Goal: Task Accomplishment & Management: Manage account settings

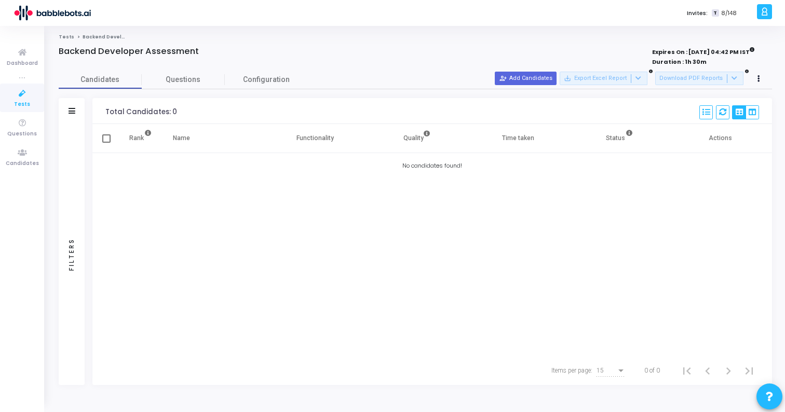
click at [359, 104] on div "Total Candidates: 0 Select S No Name Questions Functionality Quality Time Taken…" at bounding box center [432, 111] width 680 height 26
click at [25, 92] on icon at bounding box center [22, 93] width 22 height 13
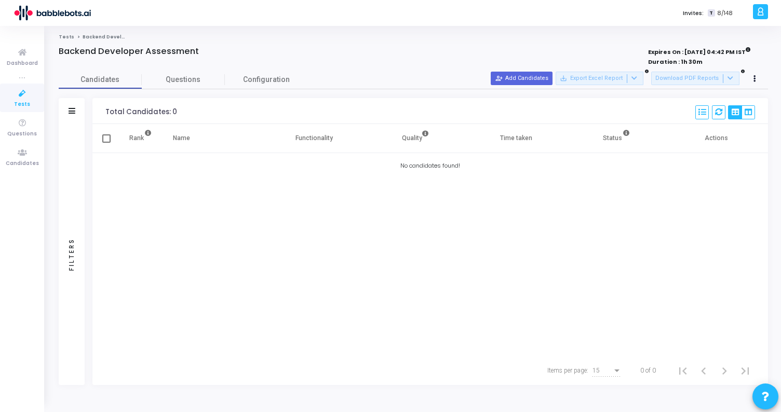
click at [25, 92] on icon at bounding box center [22, 93] width 22 height 13
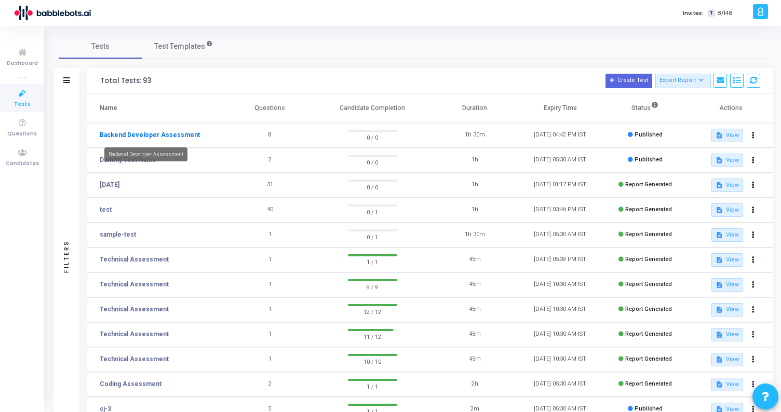
click at [158, 136] on link "Backend Developer Assessment" at bounding box center [150, 134] width 100 height 9
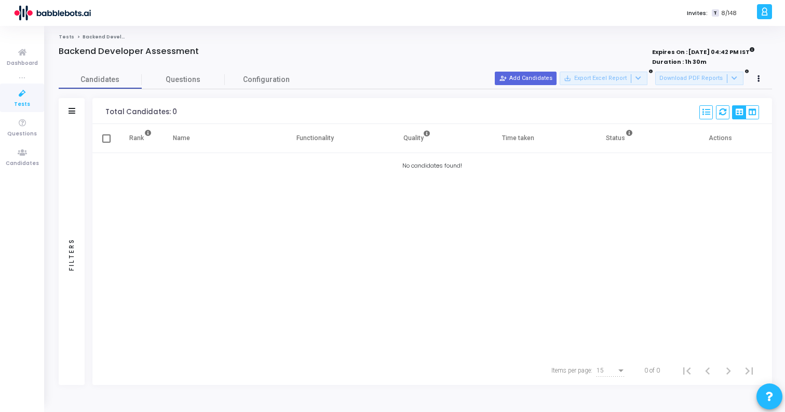
click at [172, 69] on cj-published-test "Backend Developer Assessment Expires On : 30 Sep, 2025 04:42 PM IST Duration : …" at bounding box center [416, 215] width 714 height 339
click at [187, 79] on span "Questions" at bounding box center [183, 79] width 83 height 11
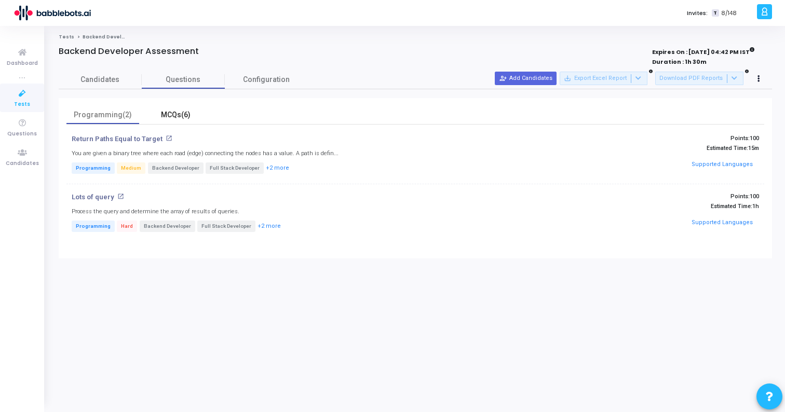
click at [170, 116] on div "MCQs(6)" at bounding box center [175, 115] width 60 height 11
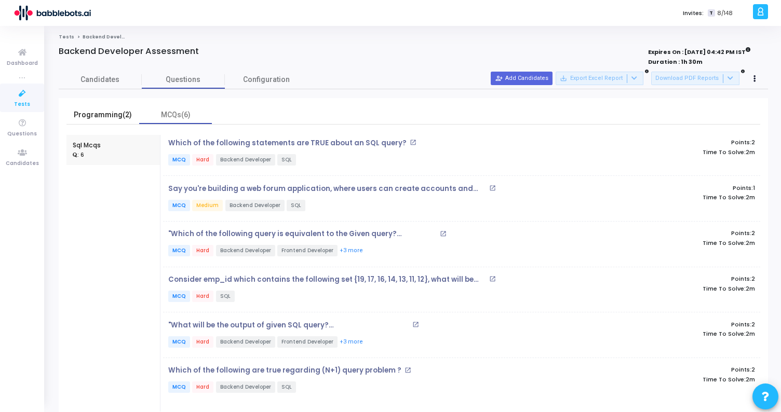
click at [120, 115] on div "Programming(2)" at bounding box center [103, 115] width 60 height 11
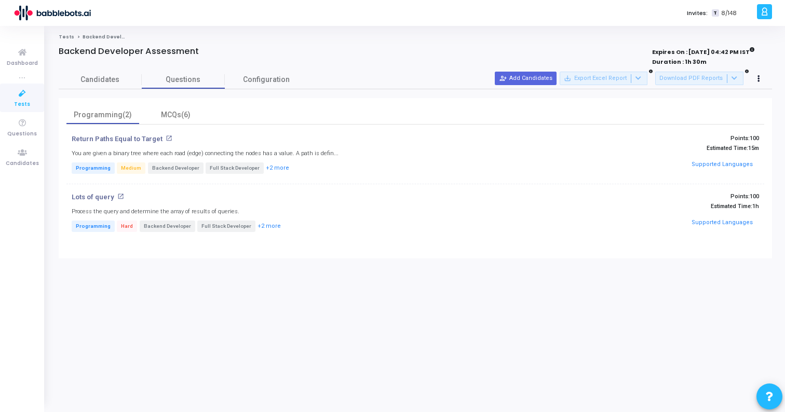
click at [166, 138] on mat-icon "open_in_new" at bounding box center [169, 138] width 7 height 7
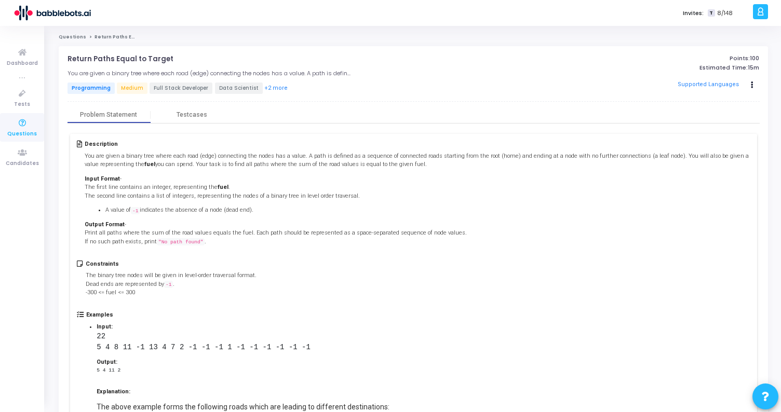
click at [284, 14] on div "Invites: T 8/148" at bounding box center [427, 13] width 646 height 26
click at [753, 87] on icon "Actions" at bounding box center [752, 85] width 3 height 5
click at [72, 36] on link "Questions" at bounding box center [73, 37] width 28 height 6
click at [23, 98] on icon at bounding box center [22, 93] width 22 height 13
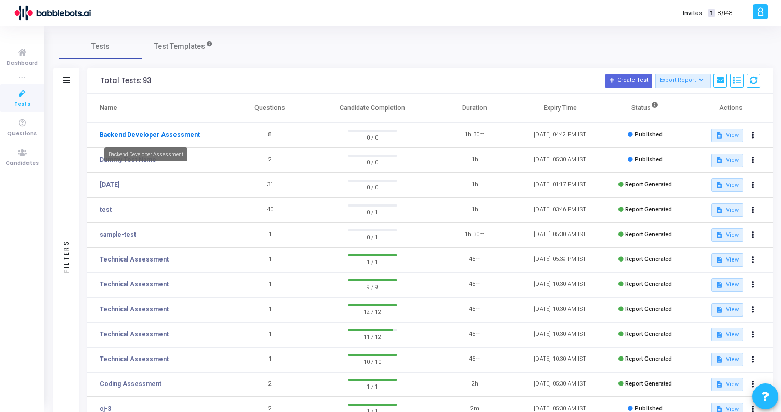
click at [152, 135] on link "Backend Developer Assessment" at bounding box center [150, 134] width 100 height 9
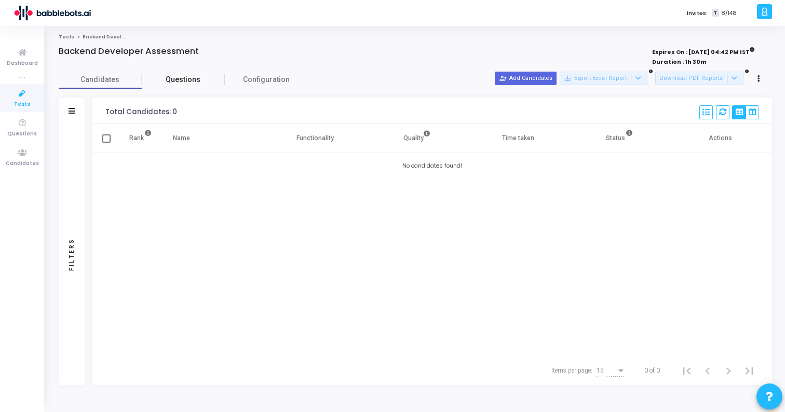
click at [179, 78] on span "Questions" at bounding box center [183, 79] width 83 height 11
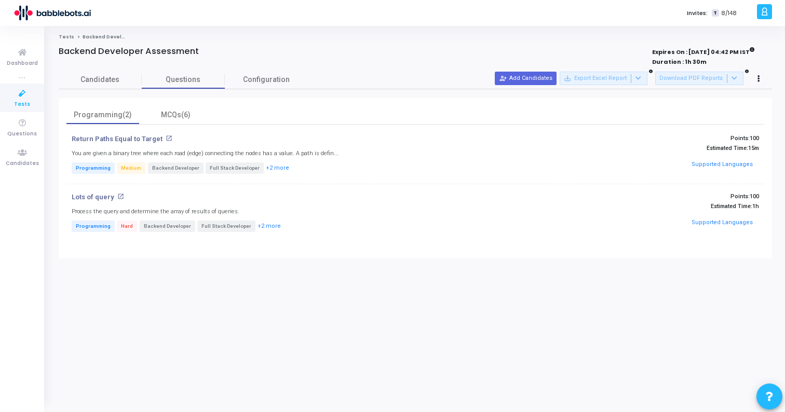
click at [117, 195] on mat-icon "open_in_new" at bounding box center [120, 196] width 7 height 7
click at [761, 15] on icon at bounding box center [765, 12] width 8 height 12
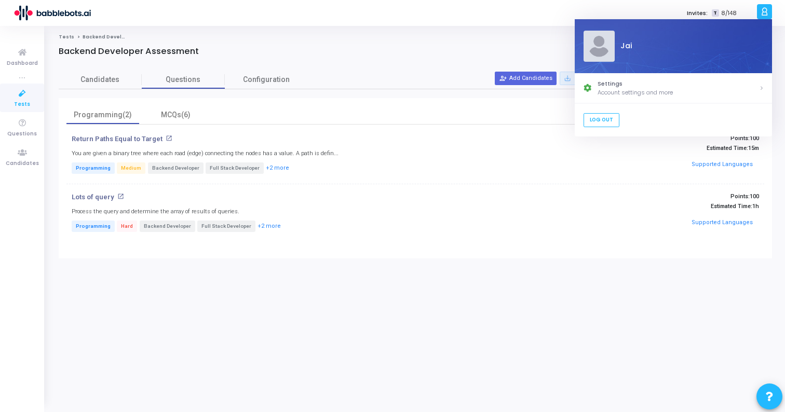
click at [504, 48] on div "Expires On : [DATE] 04:42 PM IST Duration : 1h 30m" at bounding box center [616, 57] width 278 height 19
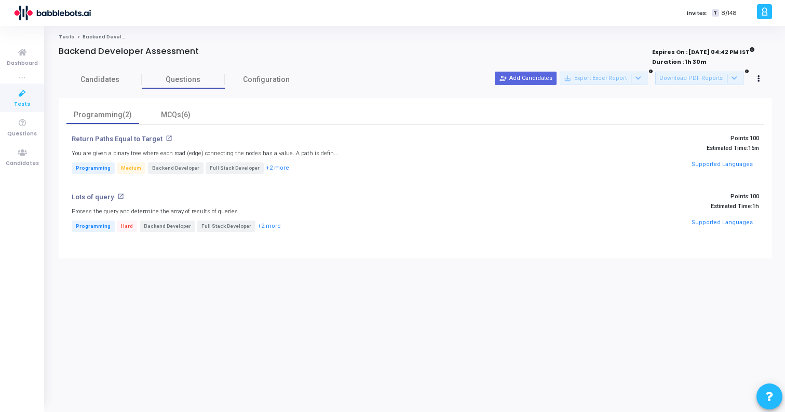
click at [763, 5] on div at bounding box center [764, 11] width 15 height 15
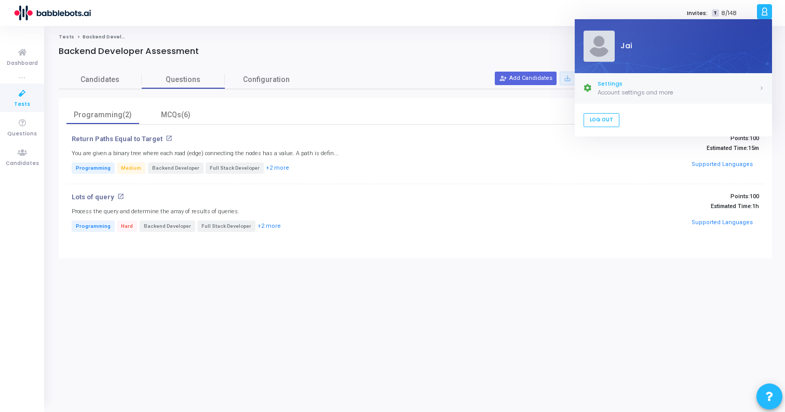
click at [598, 84] on div "Settings" at bounding box center [679, 83] width 162 height 9
select select "91"
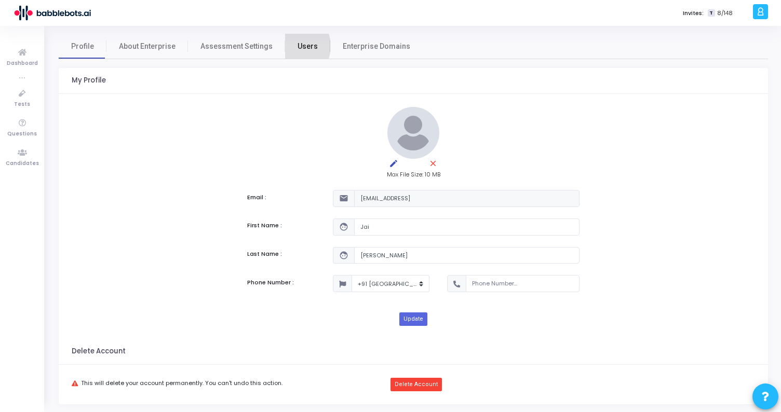
click at [286, 46] on link "Users" at bounding box center [307, 46] width 45 height 25
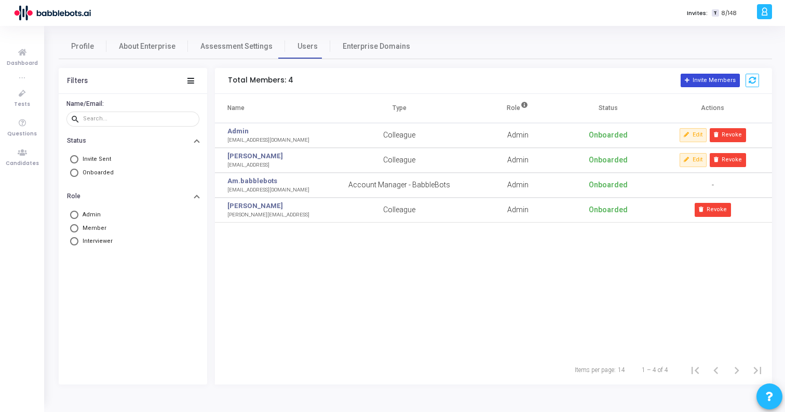
click at [717, 80] on button "Invite Members" at bounding box center [710, 81] width 59 height 14
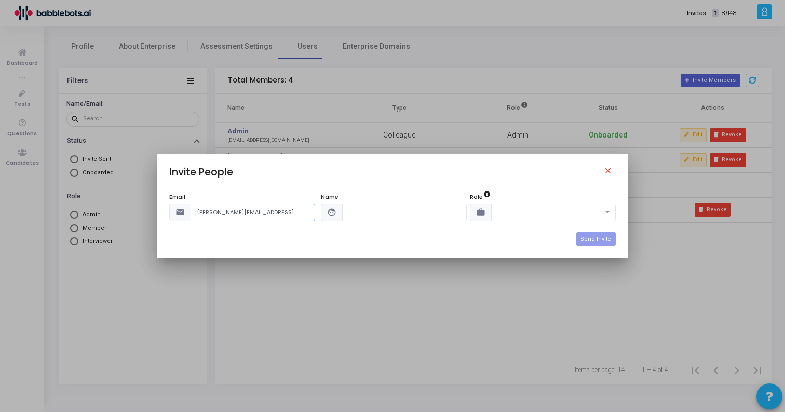
type input "[PERSON_NAME][EMAIL_ADDRESS]"
click at [383, 214] on input "text" at bounding box center [404, 212] width 125 height 17
type input "I"
type input "[PERSON_NAME]"
click at [486, 193] on icon at bounding box center [487, 195] width 6 height 6
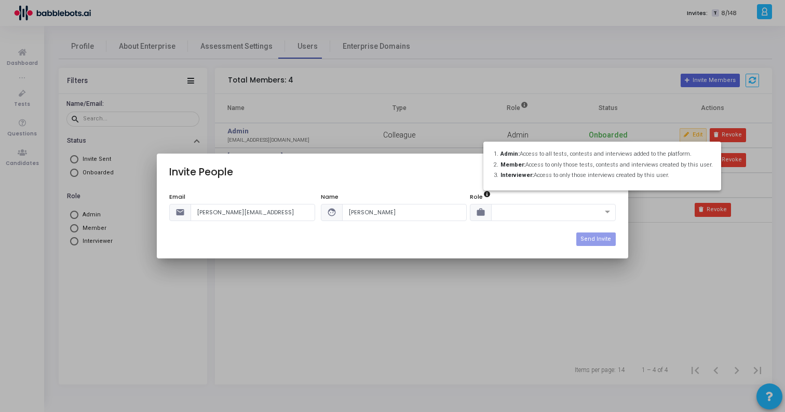
click at [525, 215] on div at bounding box center [392, 206] width 785 height 412
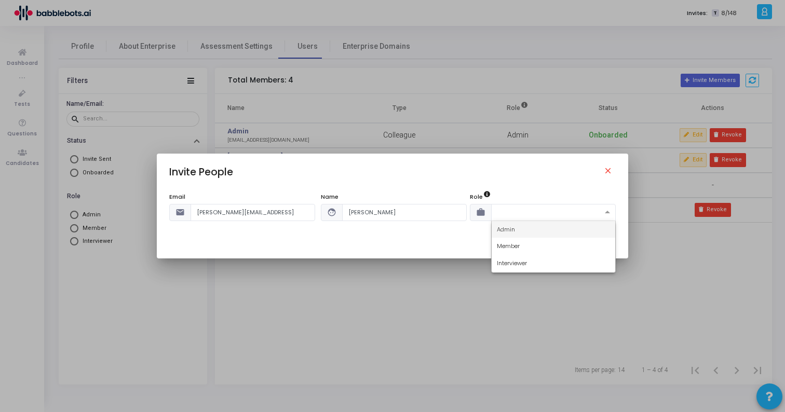
click at [549, 214] on input "text" at bounding box center [543, 211] width 92 height 9
click at [540, 231] on div "Admin" at bounding box center [554, 229] width 124 height 17
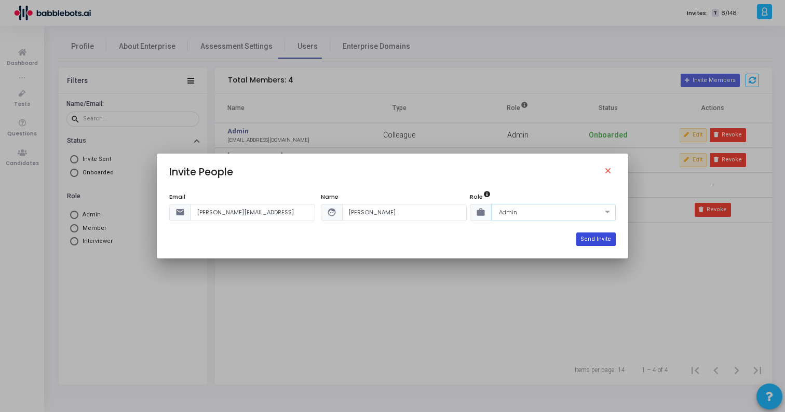
click at [600, 239] on button "Send Invite" at bounding box center [596, 240] width 39 height 14
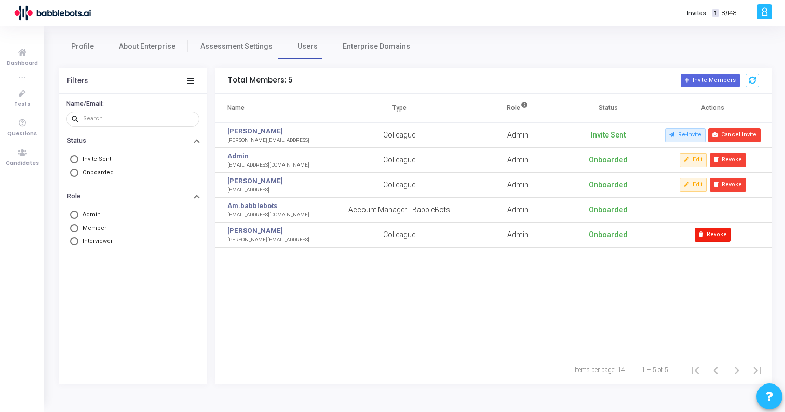
click at [723, 230] on button "Revoke" at bounding box center [713, 235] width 36 height 14
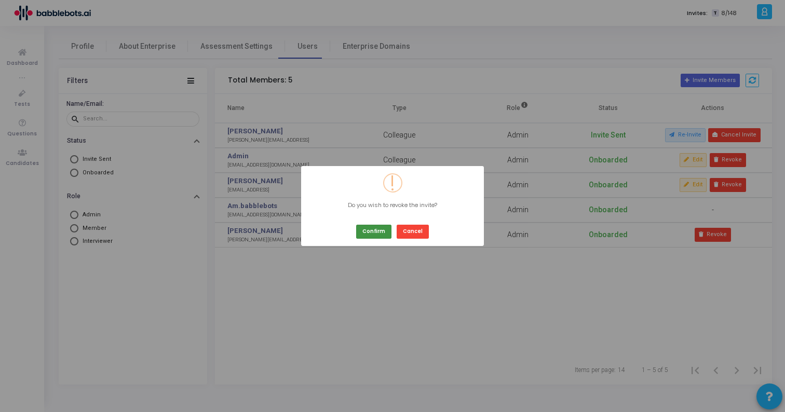
click at [380, 232] on button "Confirm" at bounding box center [373, 232] width 35 height 14
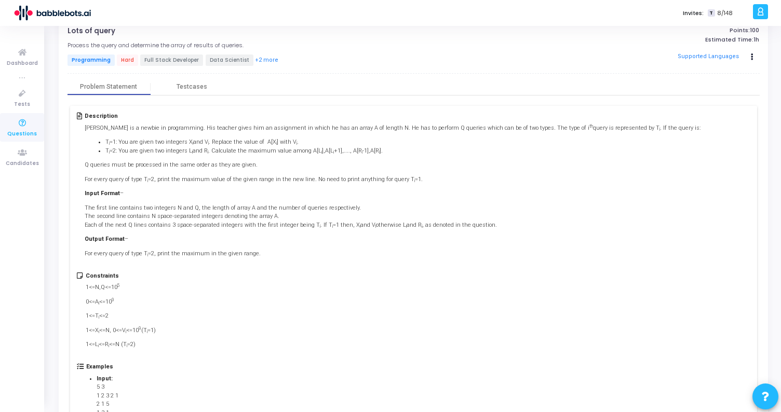
scroll to position [22, 0]
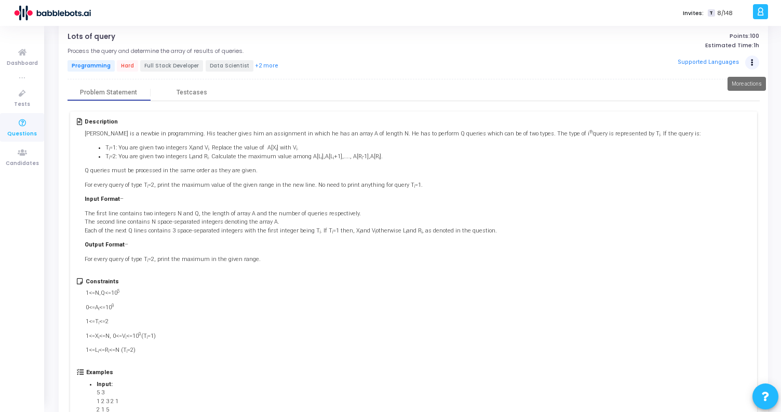
click at [756, 62] on button "Actions" at bounding box center [752, 63] width 15 height 15
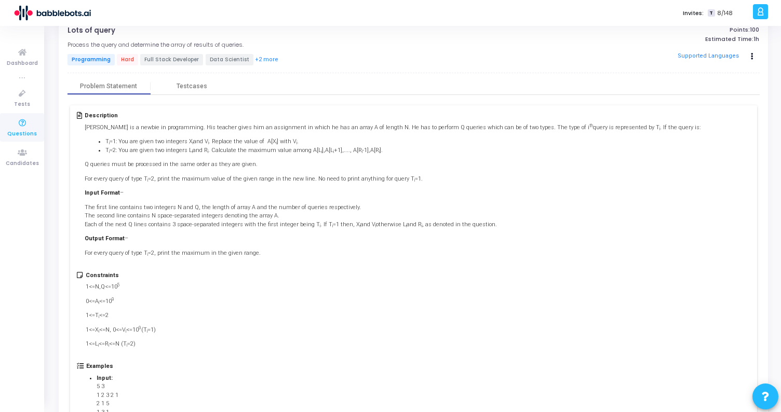
scroll to position [0, 0]
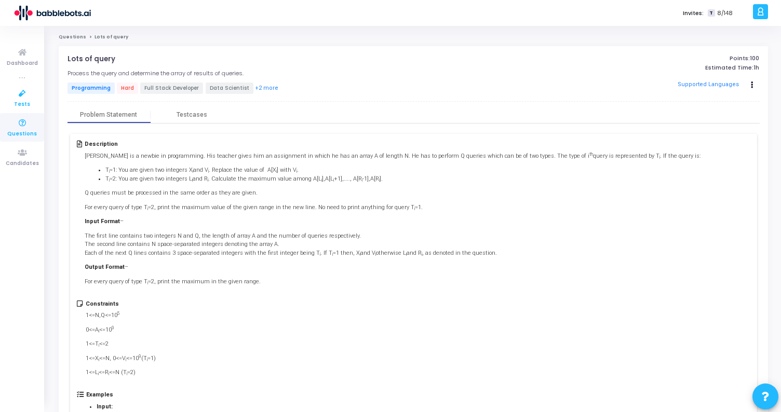
click at [24, 100] on span "Tests" at bounding box center [22, 104] width 16 height 9
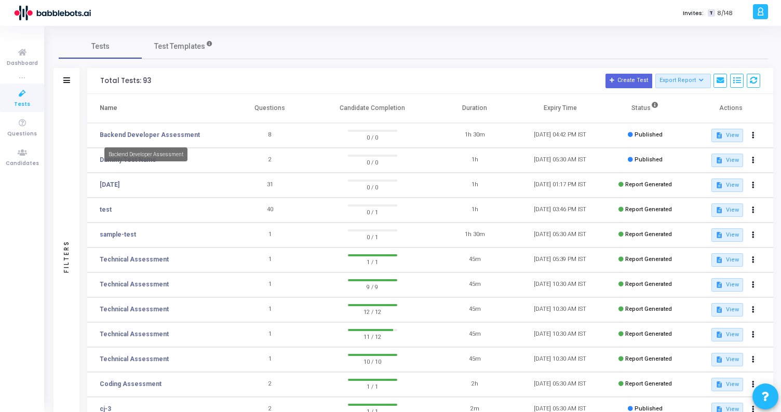
click at [136, 127] on td "Backend Developer Assessment" at bounding box center [157, 135] width 140 height 25
click at [138, 135] on link "Backend Developer Assessment" at bounding box center [150, 134] width 100 height 9
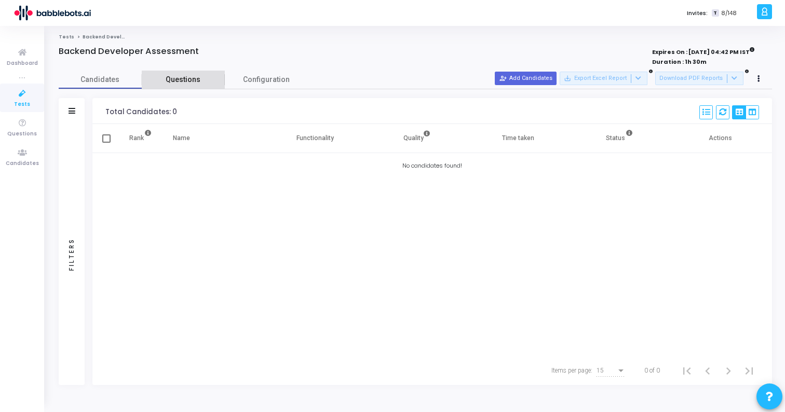
click at [185, 77] on span "Questions" at bounding box center [183, 79] width 83 height 11
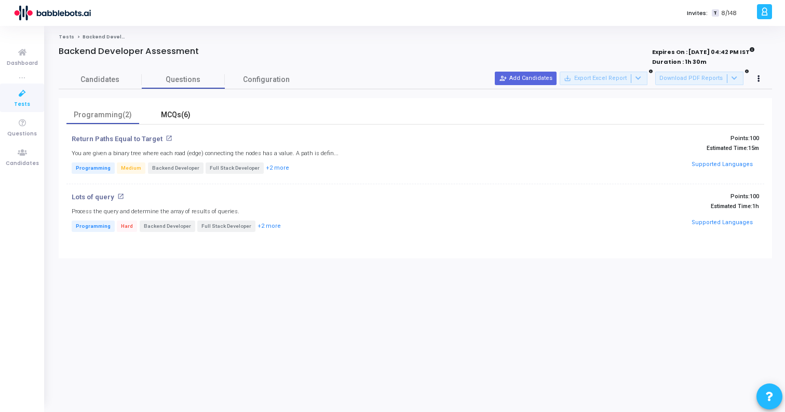
click at [174, 113] on div "MCQs(6)" at bounding box center [175, 115] width 60 height 11
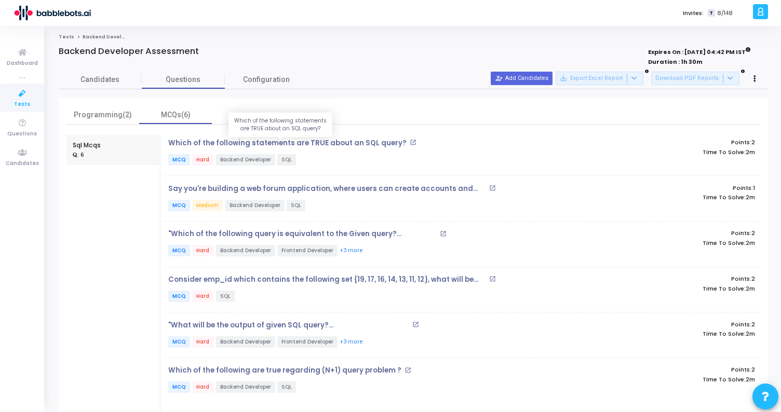
click at [321, 143] on p "Which of the following statements are TRUE about an SQL query?" at bounding box center [287, 143] width 238 height 8
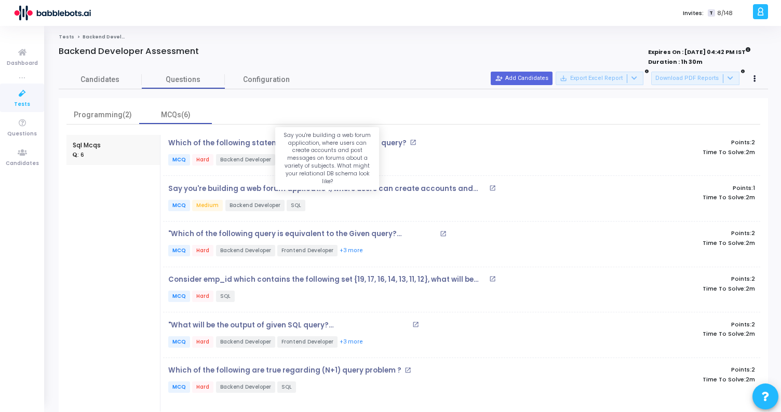
click at [304, 186] on p "Say you're building a web forum application, where users can create accounts an…" at bounding box center [327, 189] width 318 height 8
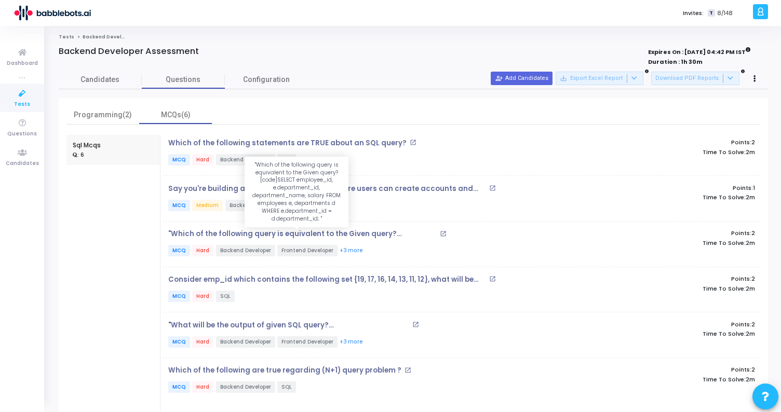
click at [336, 231] on p ""Which of the following query is equivalent to the Given query? [code]SELECT em…" at bounding box center [302, 234] width 269 height 8
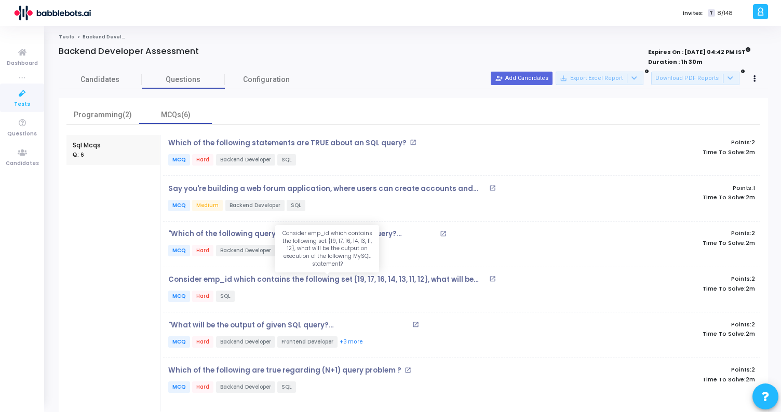
click at [282, 281] on p "Consider emp_id which contains the following set {19, 17, 16, 14, 13, 11, 12}, …" at bounding box center [327, 280] width 318 height 8
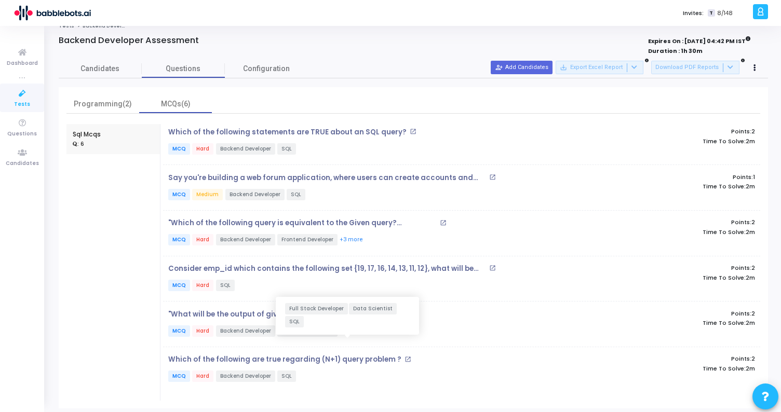
scroll to position [14, 0]
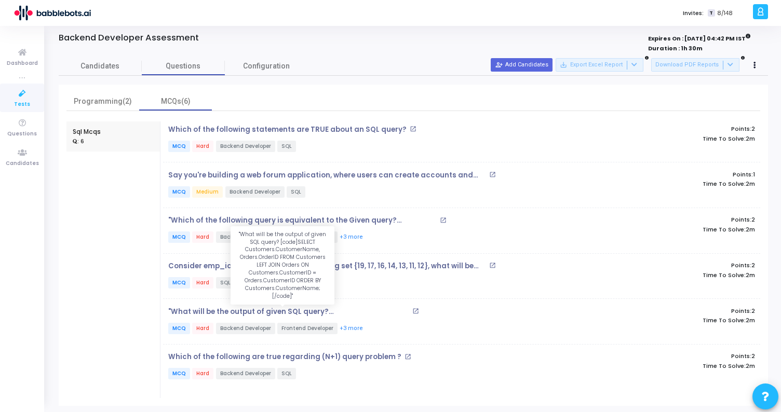
click at [246, 308] on p ""What will be the output of given SQL query? [code]SELECT Customers.CustomerNam…" at bounding box center [288, 312] width 241 height 8
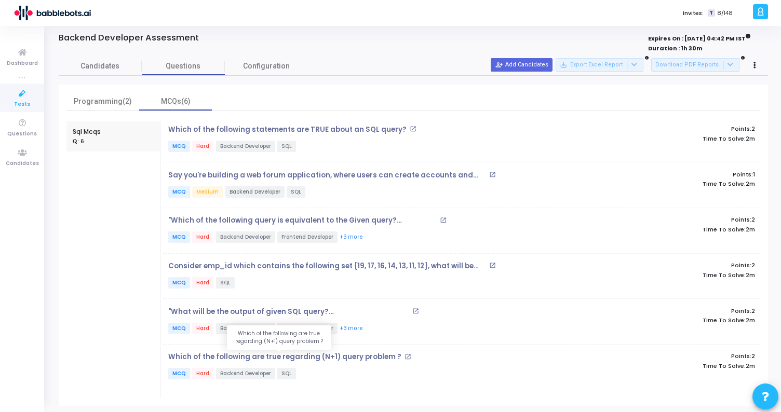
click at [329, 354] on p "Which of the following are true regarding (N+1) query problem ?" at bounding box center [284, 357] width 233 height 8
